Goal: Communication & Community: Ask a question

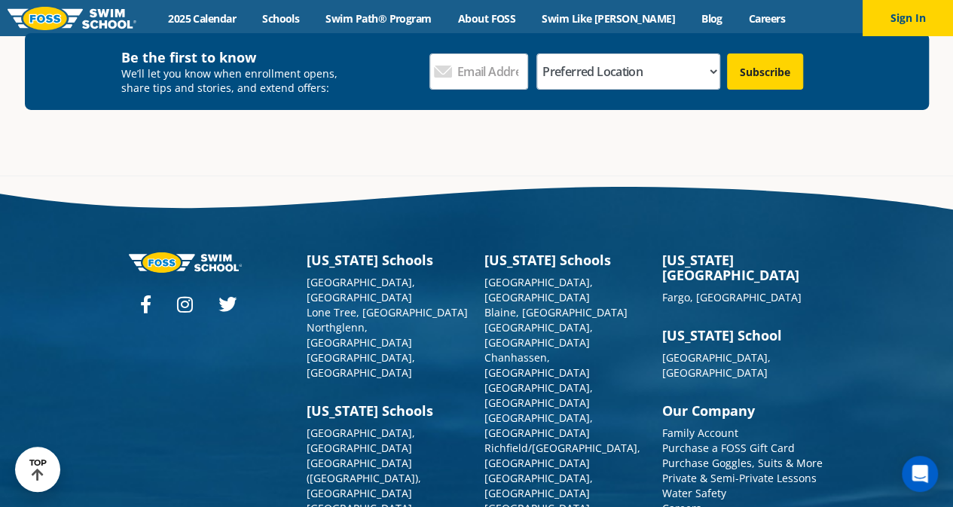
scroll to position [5412, 0]
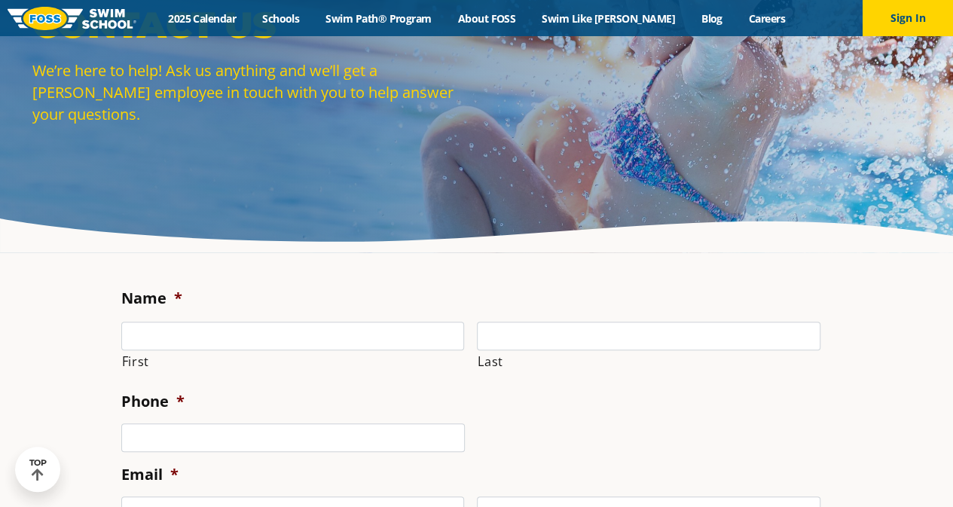
scroll to position [108, 0]
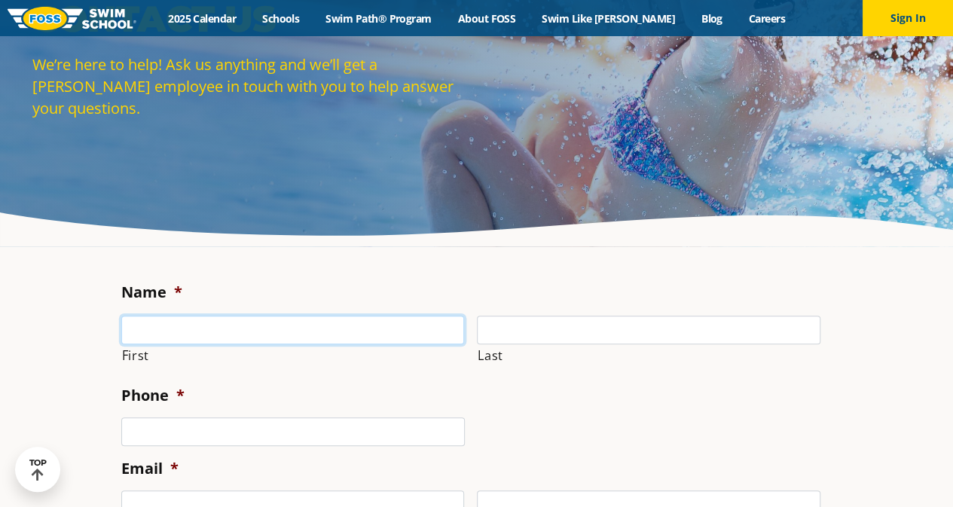
click at [348, 328] on input "First" at bounding box center [293, 330] width 344 height 29
type input "[PERSON_NAME]"
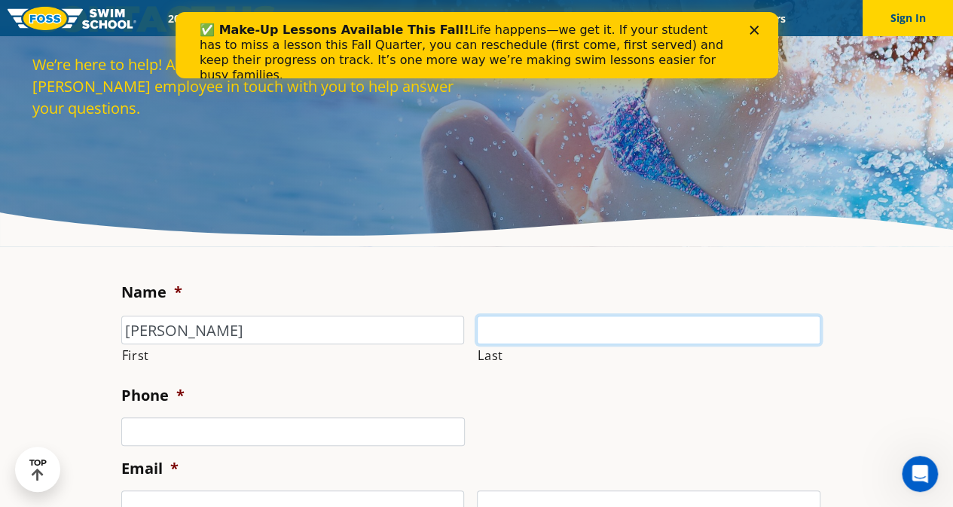
scroll to position [0, 0]
type input "Chijioke"
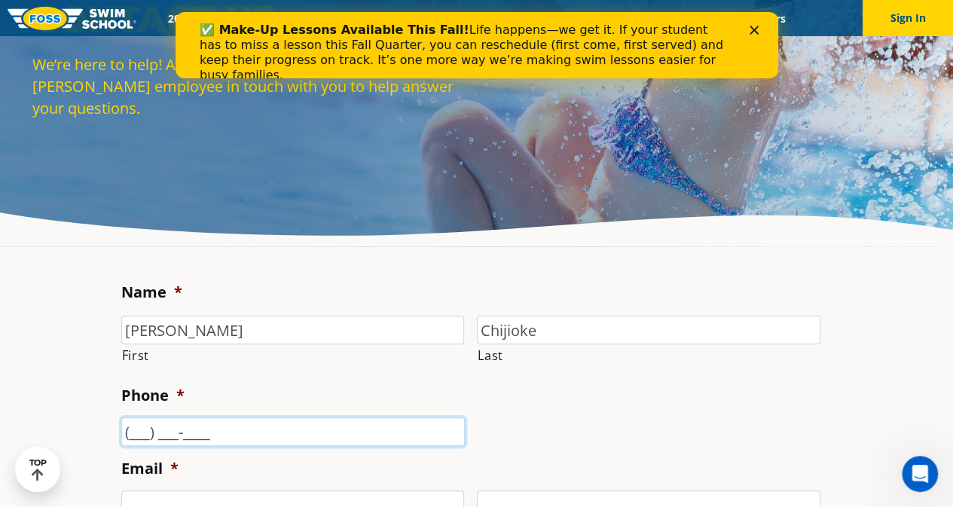
click at [297, 435] on input "(___) ___-____" at bounding box center [293, 431] width 344 height 29
click at [137, 433] on input "(___) ___-____" at bounding box center [293, 431] width 344 height 29
drag, startPoint x: 250, startPoint y: 432, endPoint x: 23, endPoint y: 414, distance: 227.5
type input "[PHONE_NUMBER]"
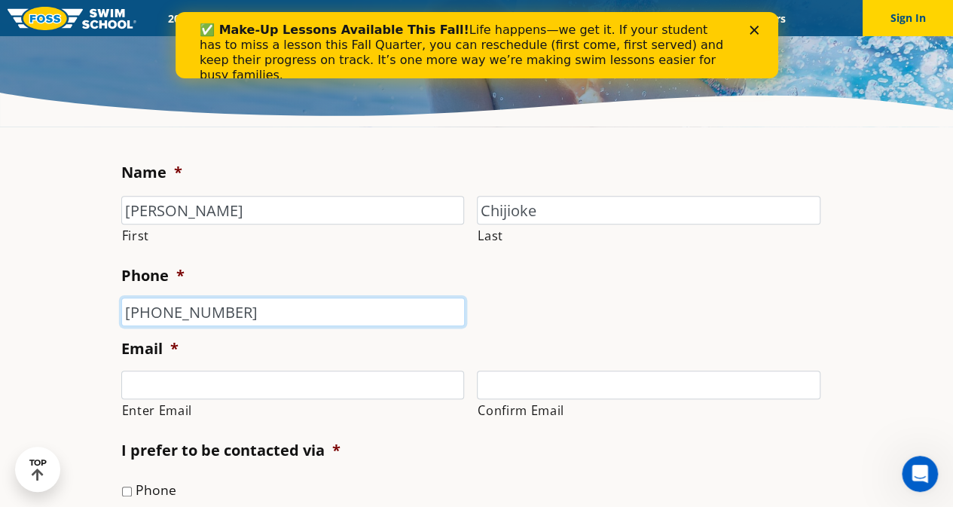
scroll to position [229, 0]
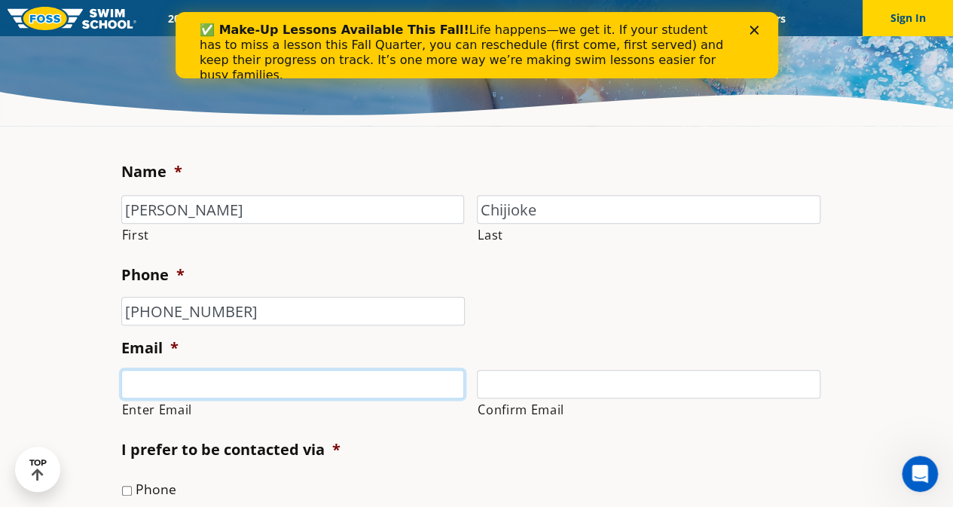
click at [155, 371] on input "Enter Email" at bounding box center [293, 384] width 344 height 29
type input "[PERSON_NAME][EMAIL_ADDRESS][PERSON_NAME][DOMAIN_NAME]"
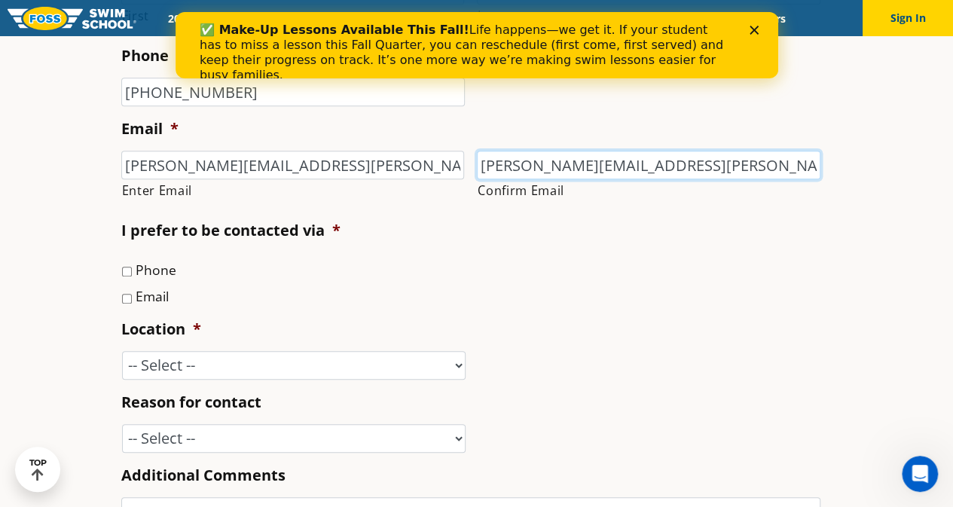
scroll to position [449, 0]
type input "[PERSON_NAME][EMAIL_ADDRESS][PERSON_NAME][DOMAIN_NAME]"
click at [125, 299] on input "Email" at bounding box center [127, 298] width 10 height 10
checkbox input "true"
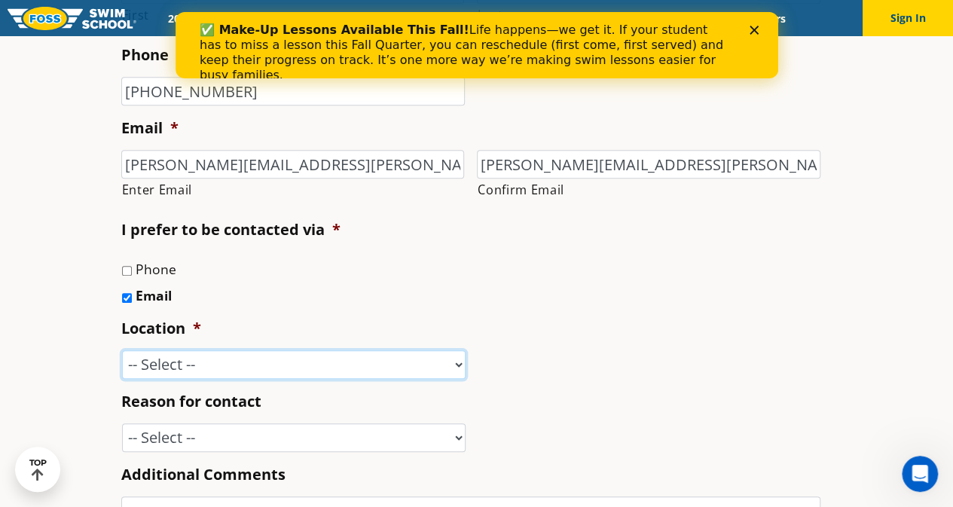
click at [200, 370] on select "-- Select -- [GEOGRAPHIC_DATA], [GEOGRAPHIC_DATA] [GEOGRAPHIC_DATA] [GEOGRAPHIC…" at bounding box center [294, 364] width 344 height 29
select select "CSR"
click at [122, 350] on select "-- Select -- [GEOGRAPHIC_DATA], [GEOGRAPHIC_DATA] [GEOGRAPHIC_DATA] [GEOGRAPHIC…" at bounding box center [294, 364] width 344 height 29
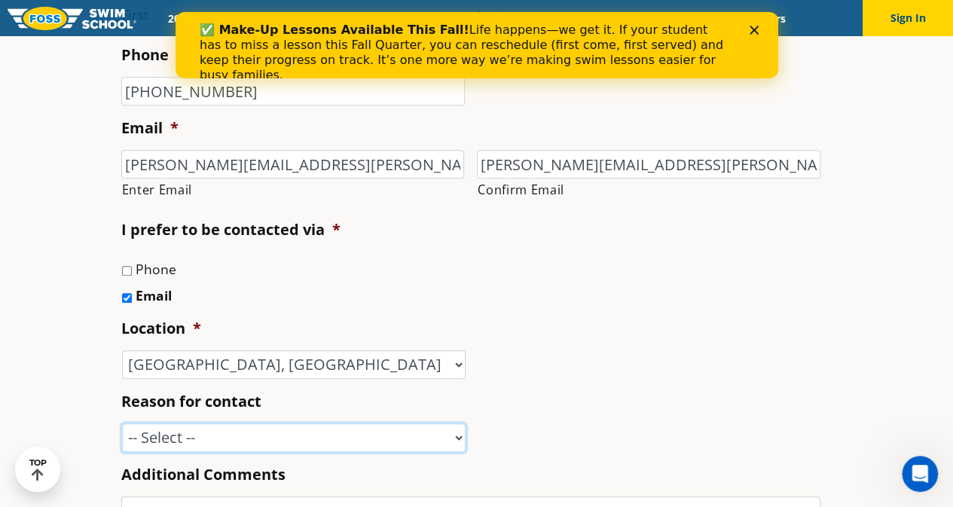
click at [315, 423] on select "-- Select -- Enrollment issue Program question What level is best for my child?…" at bounding box center [294, 437] width 344 height 29
click at [317, 428] on select "-- Select -- Enrollment issue Program question What level is best for my child?…" at bounding box center [294, 437] width 344 height 29
select select "Marketing Partnership"
click at [122, 423] on select "-- Select -- Enrollment issue Program question What level is best for my child?…" at bounding box center [294, 437] width 344 height 29
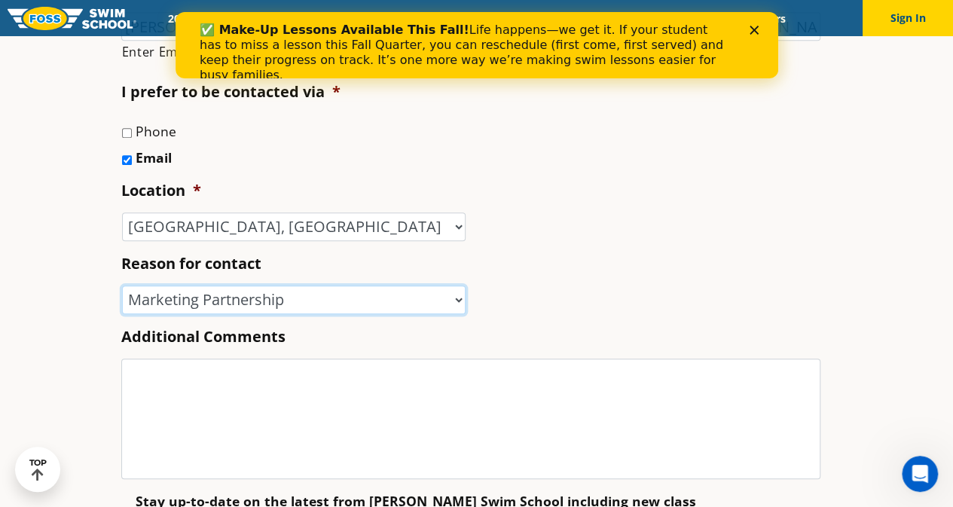
scroll to position [591, 0]
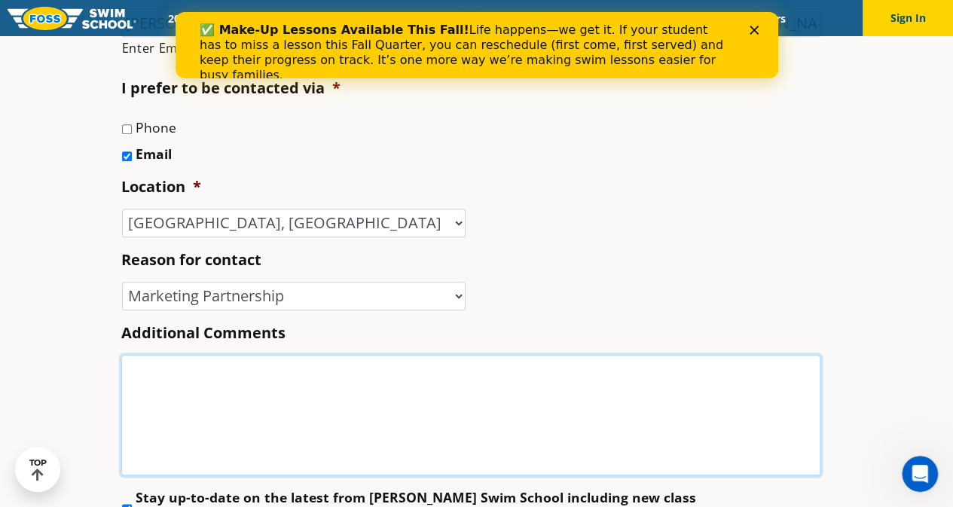
click at [350, 384] on textarea "Additional Comments" at bounding box center [470, 415] width 699 height 121
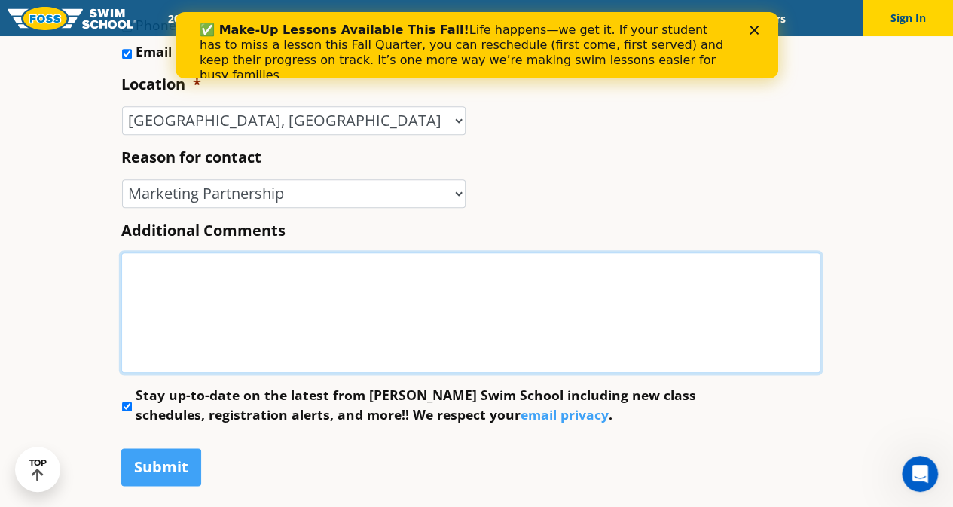
scroll to position [695, 0]
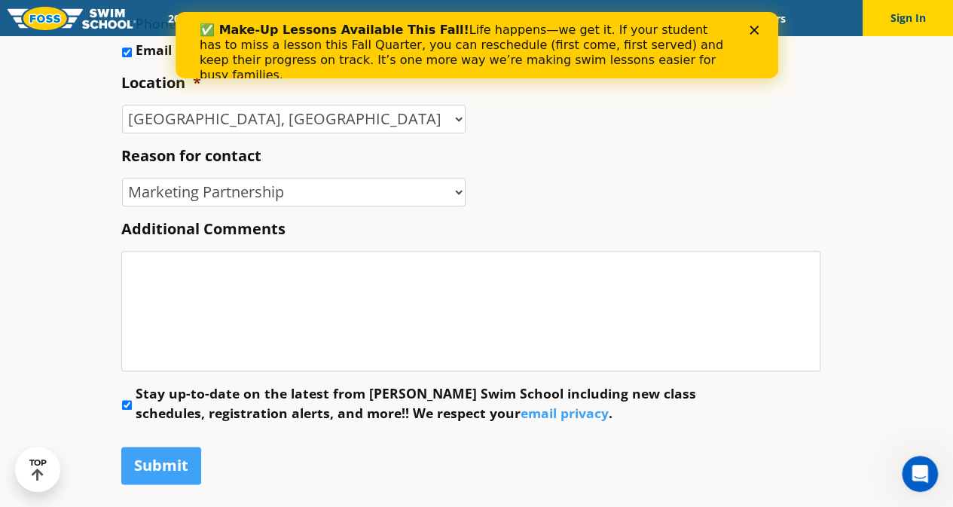
click at [128, 400] on input "Stay up-to-date on the latest from [PERSON_NAME] Swim School including new clas…" at bounding box center [127, 405] width 10 height 10
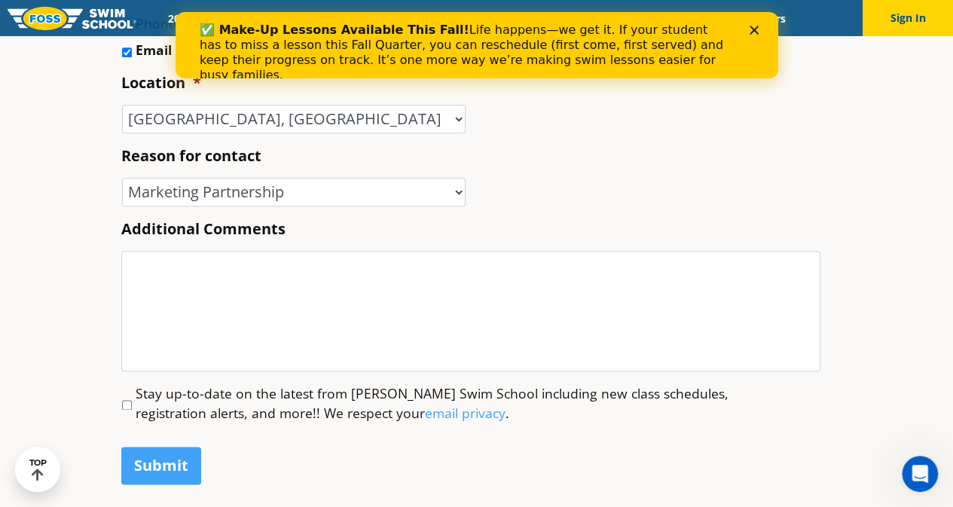
click at [131, 400] on input "Stay up-to-date on the latest from [PERSON_NAME] Swim School including new clas…" at bounding box center [127, 405] width 10 height 10
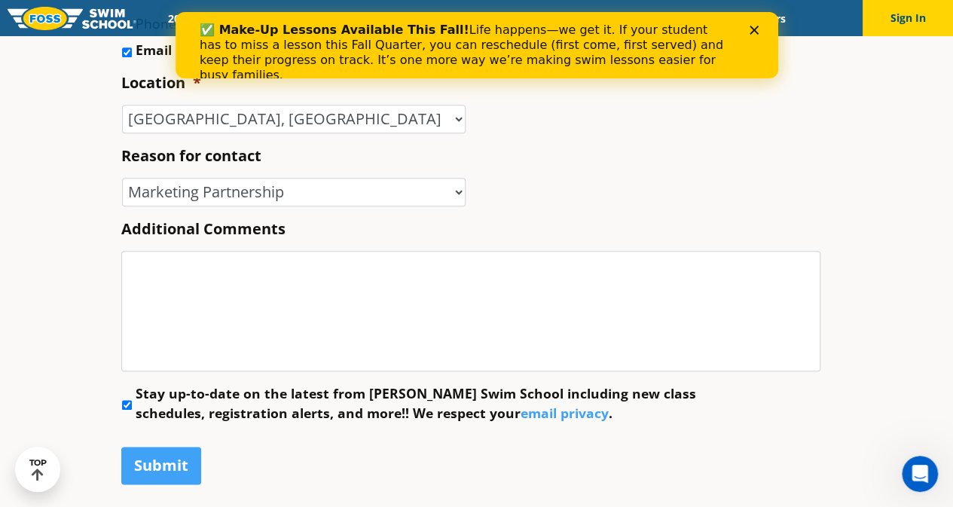
click at [128, 399] on li "Stay up-to-date on the latest from [PERSON_NAME] Swim School including new clas…" at bounding box center [476, 404] width 711 height 40
click at [128, 400] on input "Stay up-to-date on the latest from [PERSON_NAME] Swim School including new clas…" at bounding box center [127, 405] width 10 height 10
checkbox input "false"
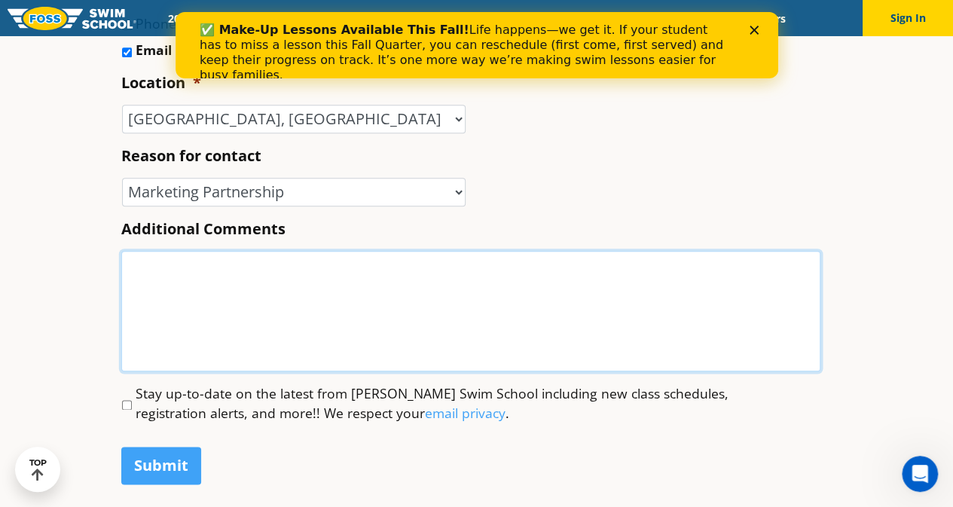
click at [185, 299] on textarea "Additional Comments" at bounding box center [470, 311] width 699 height 121
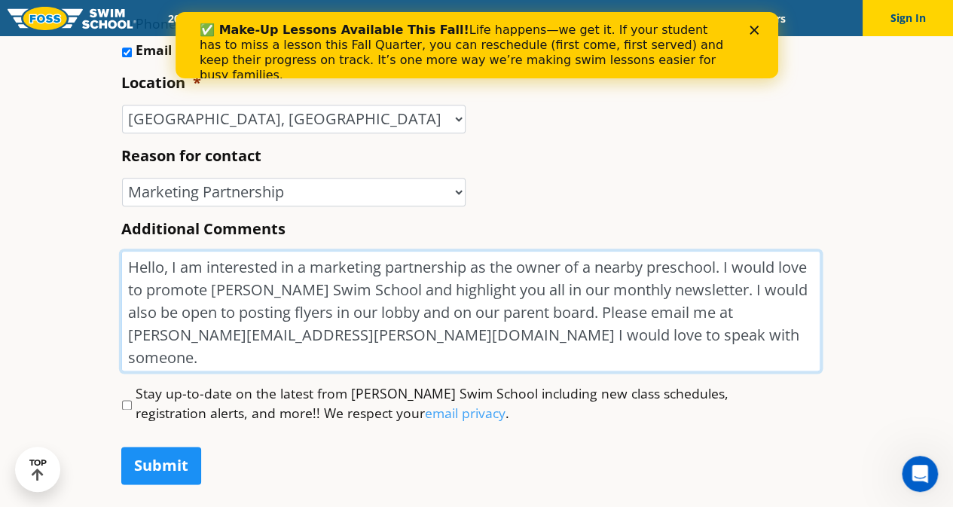
type textarea "Hello, I am interested in a marketing partnership as the owner of a nearby pres…"
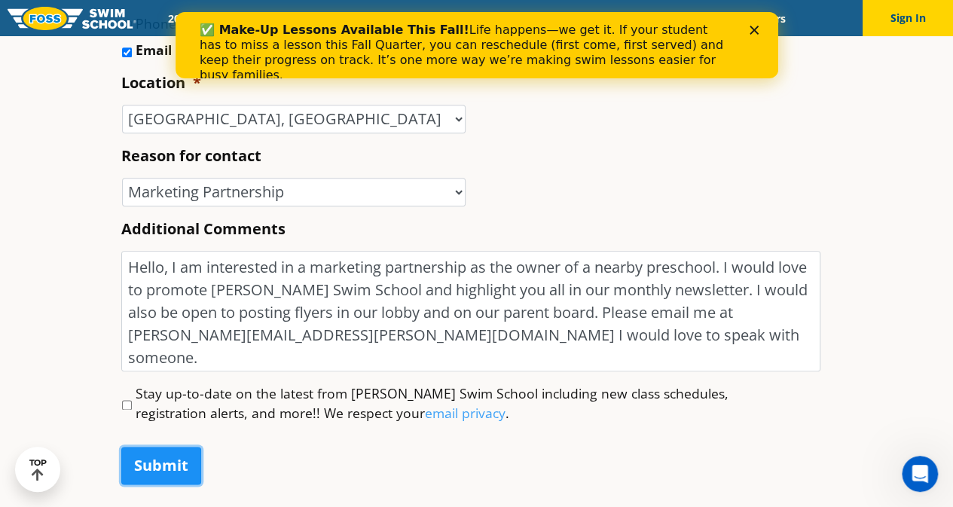
click at [173, 470] on input "Submit" at bounding box center [161, 466] width 80 height 38
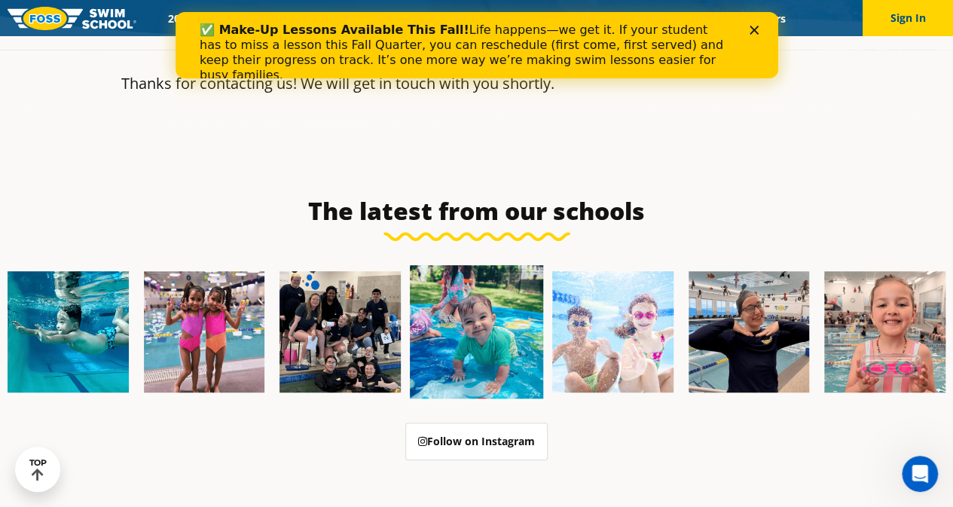
scroll to position [303, 0]
